Goal: Book appointment/travel/reservation

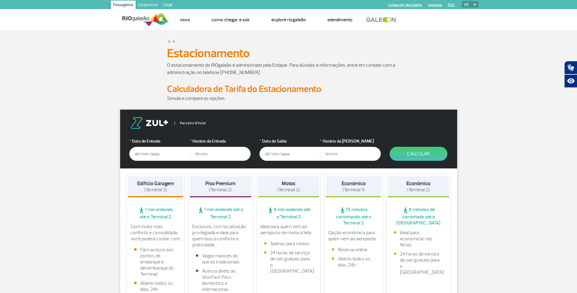
click at [158, 153] on input "text" at bounding box center [159, 154] width 61 height 14
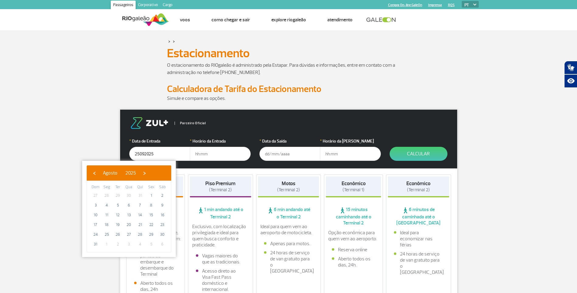
type input "[DATE]"
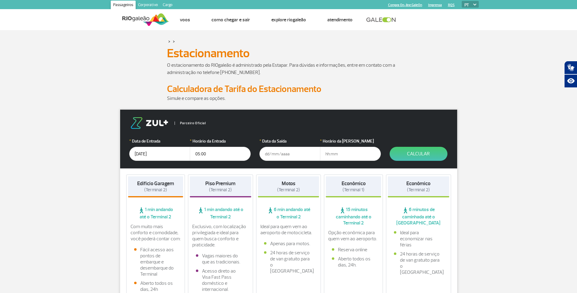
type input "05:00"
click at [161, 184] on strong "Edifício Garagem" at bounding box center [155, 183] width 37 height 6
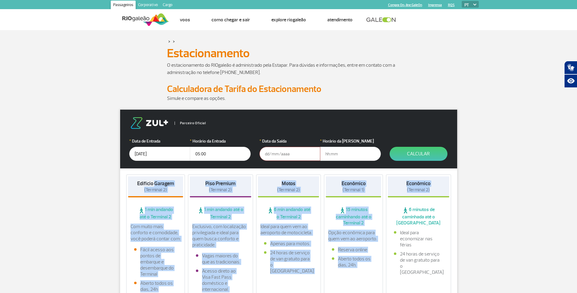
drag, startPoint x: 161, startPoint y: 184, endPoint x: 431, endPoint y: 189, distance: 270.2
click at [431, 189] on div "Edifício Garagem (Terminal 2) 1 min andando até o Terminal 2 Com muito mais con…" at bounding box center [288, 247] width 337 height 159
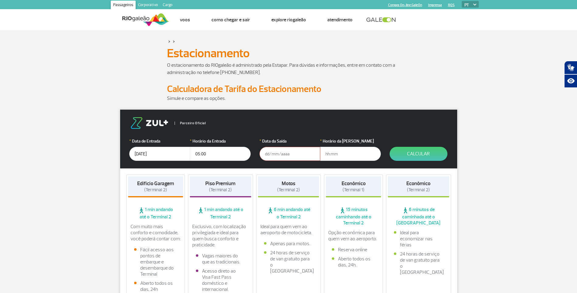
click at [290, 155] on input "text" at bounding box center [290, 154] width 61 height 14
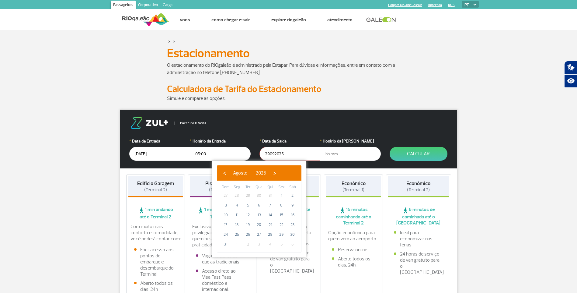
type input "[DATE]"
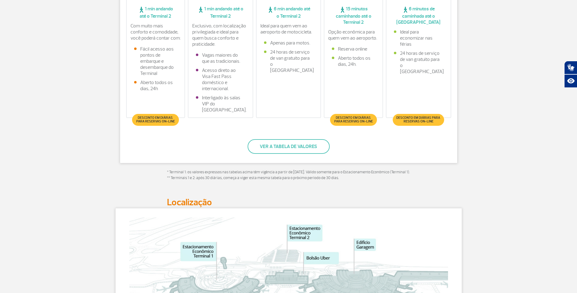
scroll to position [7, 0]
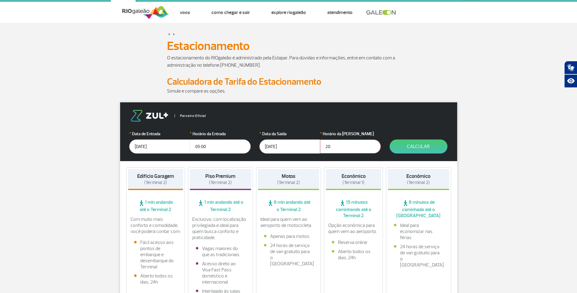
type input "2"
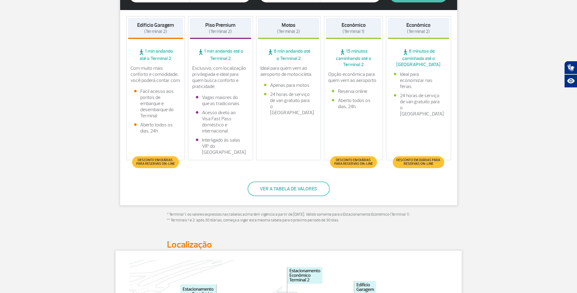
scroll to position [159, 0]
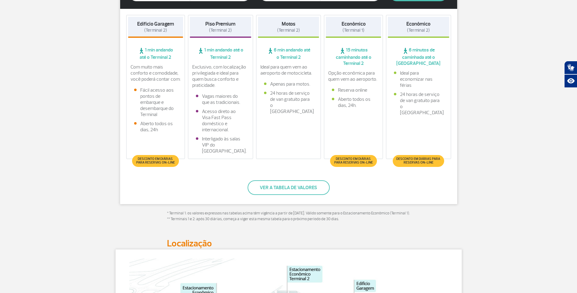
type input "02:00"
click at [420, 33] on span "(Terminal 2)" at bounding box center [418, 30] width 23 height 6
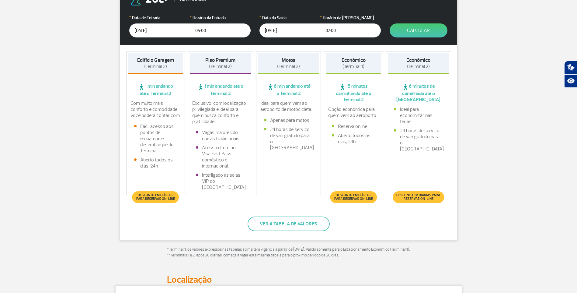
scroll to position [38, 0]
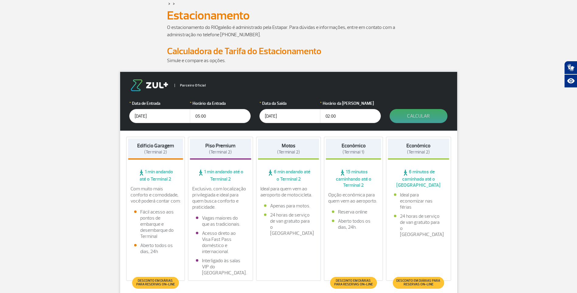
click at [418, 115] on button "Calcular" at bounding box center [419, 116] width 58 height 14
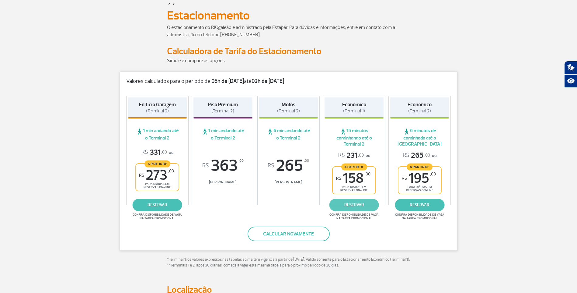
click at [362, 208] on link "reservar" at bounding box center [354, 205] width 50 height 12
